Goal: Transaction & Acquisition: Purchase product/service

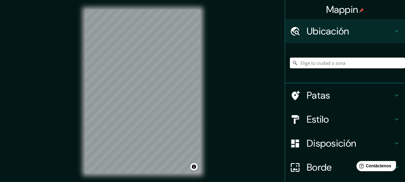
click at [314, 67] on input "Elige tu ciudad o zona" at bounding box center [347, 62] width 115 height 11
type input "[DATE][GEOGRAPHIC_DATA][PERSON_NAME], [GEOGRAPHIC_DATA], [GEOGRAPHIC_DATA]"
click at [316, 117] on font "Estilo" at bounding box center [317, 119] width 22 height 13
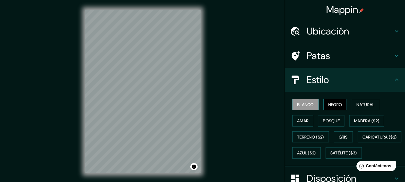
click at [324, 106] on button "Negro" at bounding box center [335, 104] width 24 height 11
click at [326, 118] on font "Bosque" at bounding box center [330, 120] width 17 height 5
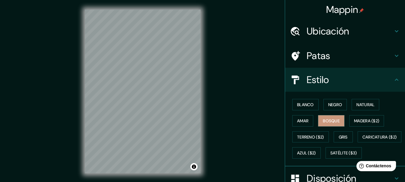
click at [330, 33] on font "Ubicación" at bounding box center [327, 31] width 43 height 13
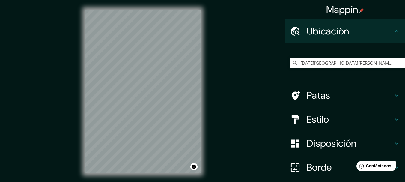
drag, startPoint x: 67, startPoint y: 31, endPoint x: 78, endPoint y: 34, distance: 11.4
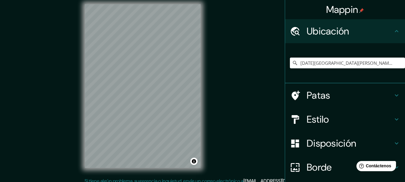
scroll to position [5, 0]
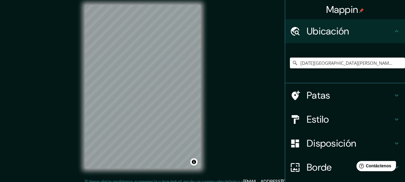
click at [306, 139] on font "Disposición" at bounding box center [330, 143] width 49 height 13
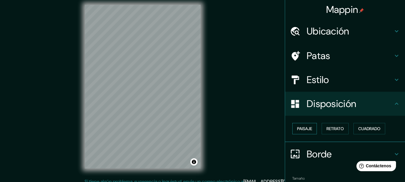
click at [305, 129] on font "Paisaje" at bounding box center [304, 128] width 15 height 5
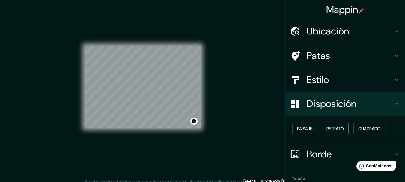
click at [335, 124] on button "Retrato" at bounding box center [334, 128] width 27 height 11
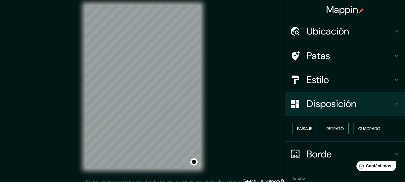
scroll to position [30, 0]
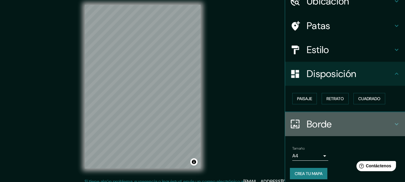
click at [315, 118] on font "Borde" at bounding box center [318, 124] width 25 height 13
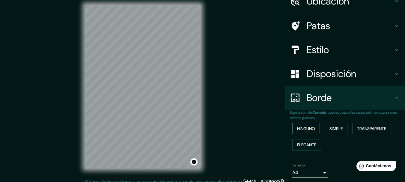
click at [305, 128] on font "Ninguno" at bounding box center [306, 128] width 18 height 5
click at [329, 131] on font "Simple" at bounding box center [335, 129] width 13 height 8
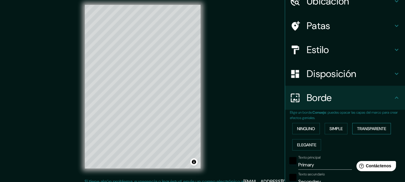
click at [357, 131] on font "Transparente" at bounding box center [371, 128] width 29 height 5
click at [300, 129] on font "Ninguno" at bounding box center [306, 128] width 18 height 5
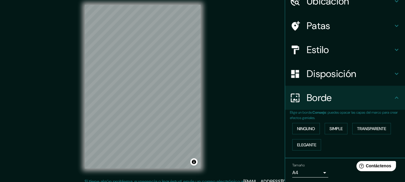
scroll to position [0, 0]
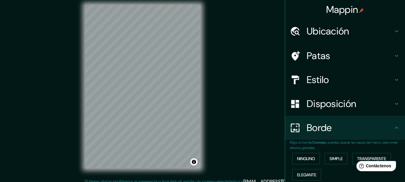
click at [336, 52] on h4 "Patas" at bounding box center [349, 56] width 86 height 12
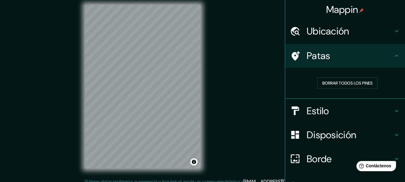
click at [334, 38] on div "Ubicación" at bounding box center [345, 31] width 120 height 24
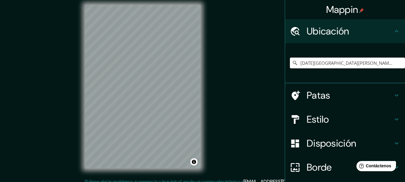
click at [320, 111] on div "Estilo" at bounding box center [345, 119] width 120 height 24
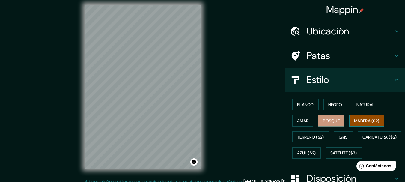
click at [364, 124] on font "Madera ($2)" at bounding box center [366, 121] width 25 height 8
click at [311, 136] on font "Terreno ($2)" at bounding box center [310, 136] width 27 height 5
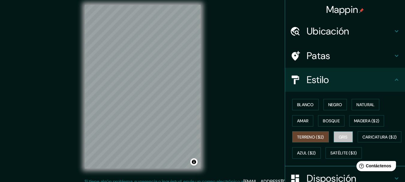
click at [338, 134] on font "Gris" at bounding box center [342, 136] width 9 height 5
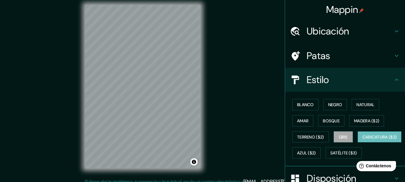
click at [362, 140] on font "Caricatura ($2)" at bounding box center [379, 136] width 34 height 5
click at [320, 153] on button "Azul ($2)" at bounding box center [306, 152] width 28 height 11
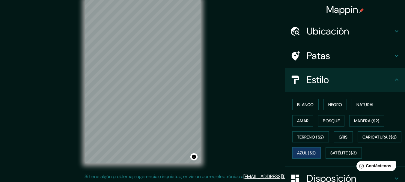
scroll to position [10, 0]
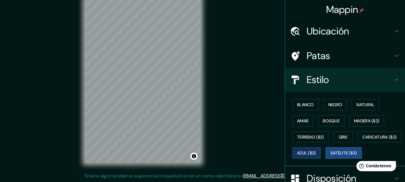
click at [330, 156] on font "Satélite ($3)" at bounding box center [343, 152] width 27 height 5
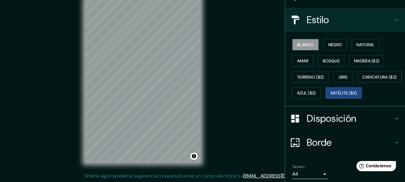
click at [313, 40] on button "Blanco" at bounding box center [305, 44] width 26 height 11
click at [326, 38] on div "Blanco Negro Natural Amar Bosque Madera ($2) Terreno ($2) Gris Caricatura ($2) …" at bounding box center [347, 69] width 115 height 64
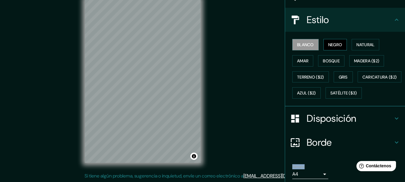
click at [328, 46] on font "Negro" at bounding box center [335, 44] width 14 height 5
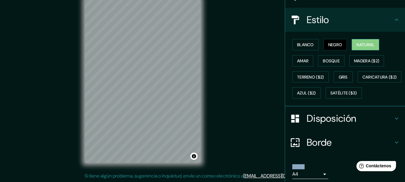
click at [361, 43] on font "Natural" at bounding box center [365, 44] width 18 height 5
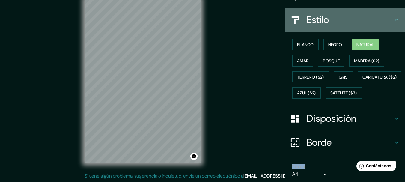
click at [393, 19] on icon at bounding box center [396, 19] width 7 height 7
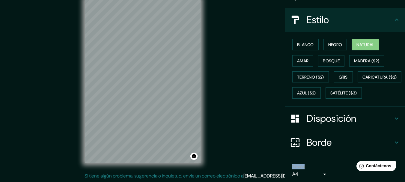
click at [393, 19] on icon at bounding box center [396, 19] width 7 height 7
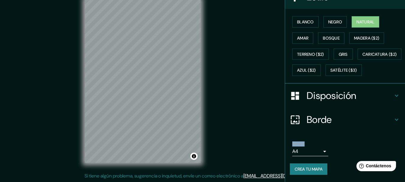
click at [320, 152] on body "Mappin Ubicación [DATE][GEOGRAPHIC_DATA][PERSON_NAME], [GEOGRAPHIC_DATA], [GEOG…" at bounding box center [202, 81] width 405 height 182
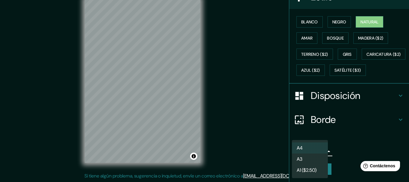
click at [254, 120] on div at bounding box center [204, 91] width 409 height 182
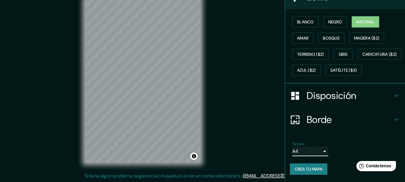
scroll to position [39, 0]
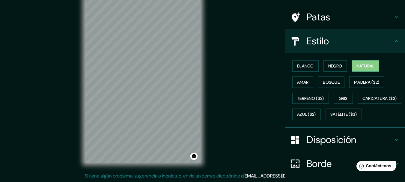
click at [310, 76] on div "Blanco Negro Natural Amar Bosque Madera ($2) Terreno ($2) Gris Caricatura ($2) …" at bounding box center [347, 90] width 115 height 64
click at [303, 83] on font "Amar" at bounding box center [302, 81] width 11 height 5
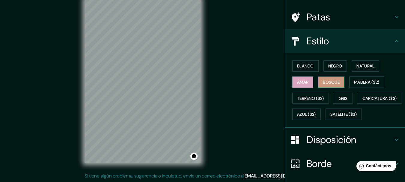
click at [318, 85] on button "Bosque" at bounding box center [331, 81] width 26 height 11
